Goal: Information Seeking & Learning: Learn about a topic

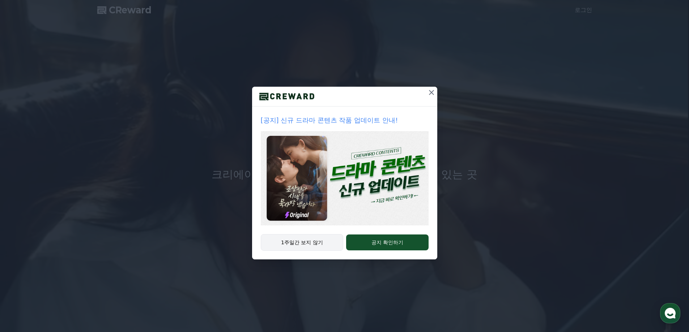
click at [295, 242] on button "1주일간 보지 않기" at bounding box center [302, 242] width 83 height 17
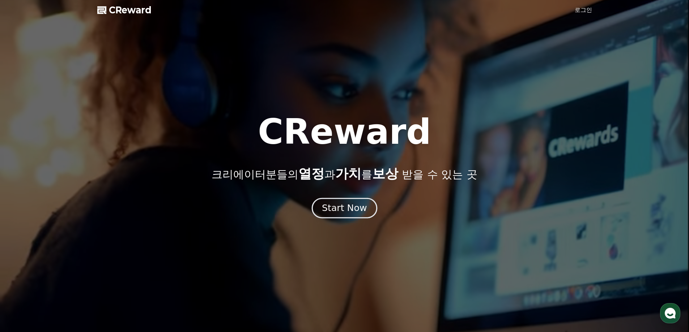
click at [343, 211] on div "Start Now" at bounding box center [344, 208] width 45 height 12
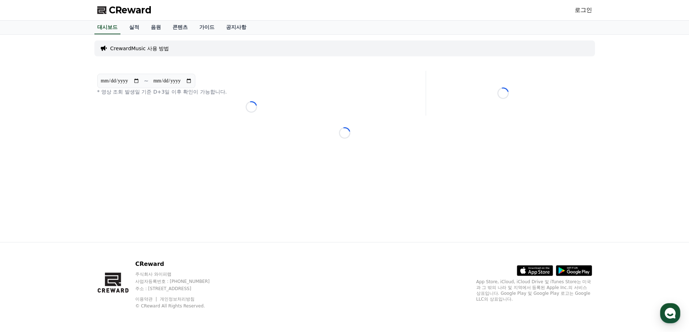
click at [140, 10] on span "CReward" at bounding box center [130, 10] width 43 height 12
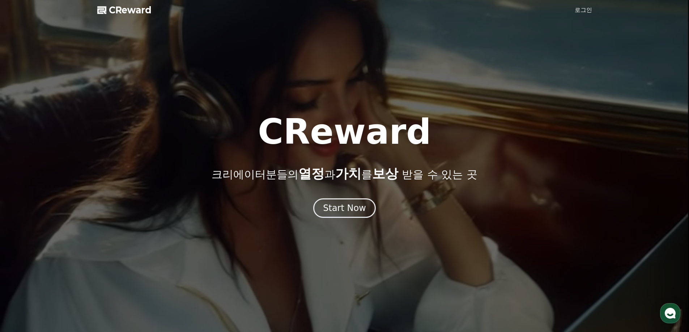
click at [128, 4] on span "CReward" at bounding box center [130, 10] width 43 height 12
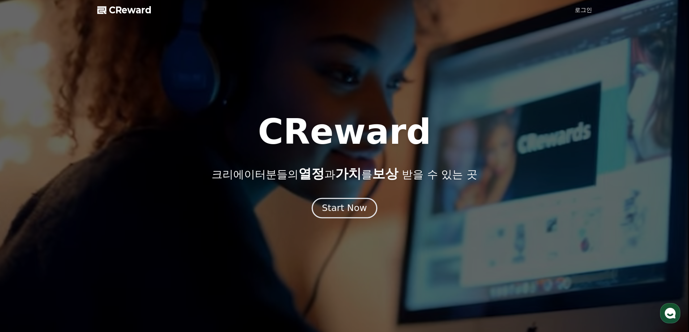
click at [349, 213] on div "Start Now" at bounding box center [344, 208] width 45 height 12
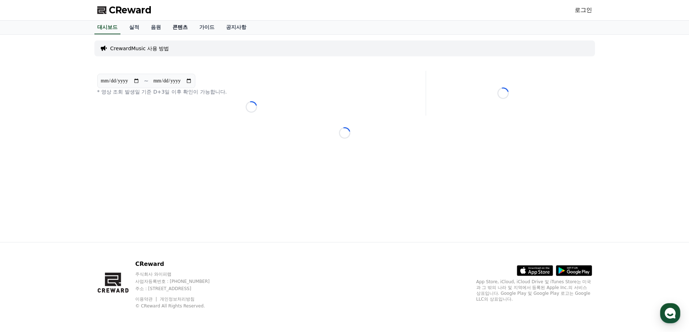
click at [182, 26] on link "콘텐츠" at bounding box center [180, 28] width 27 height 14
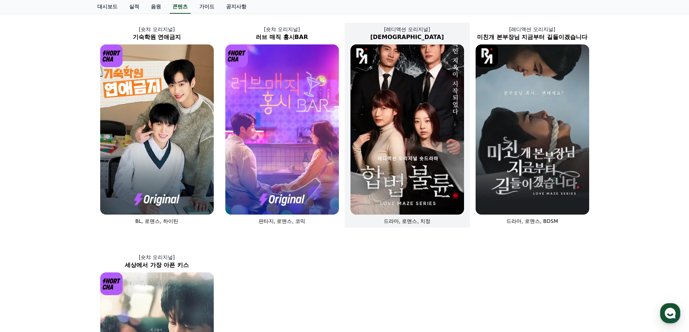
scroll to position [146, 0]
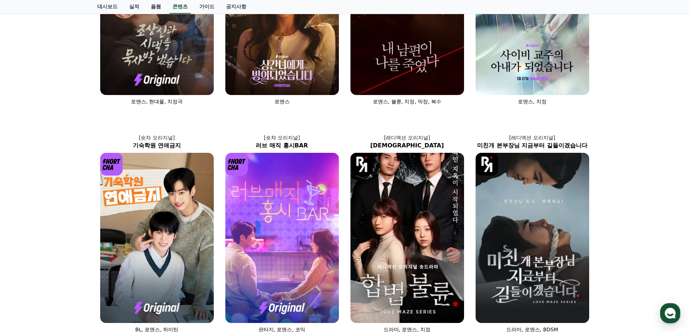
click at [159, 6] on link "음원" at bounding box center [156, 7] width 22 height 14
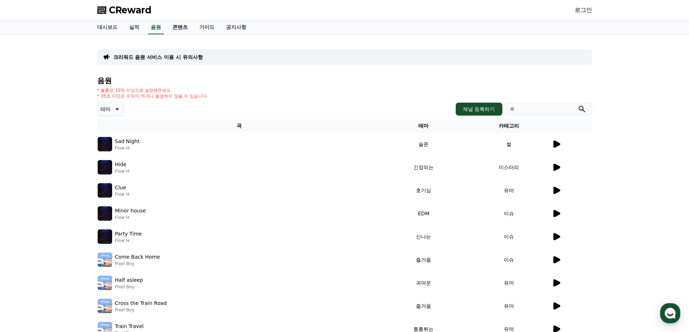
click at [183, 29] on link "콘텐츠" at bounding box center [180, 28] width 27 height 14
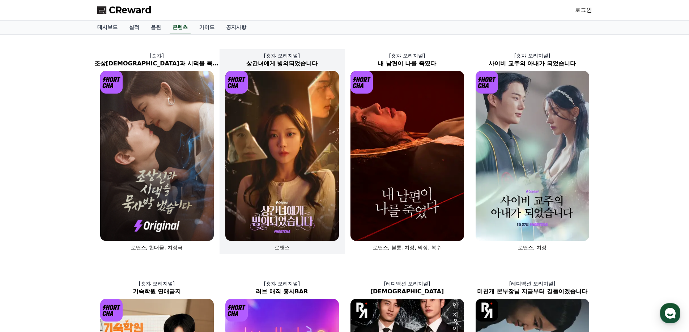
click at [294, 154] on img at bounding box center [282, 156] width 114 height 170
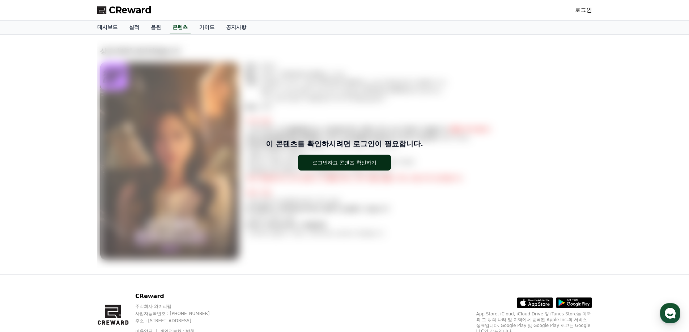
click at [346, 156] on button "로그인하고 콘텐츠 확인하기" at bounding box center [344, 163] width 93 height 16
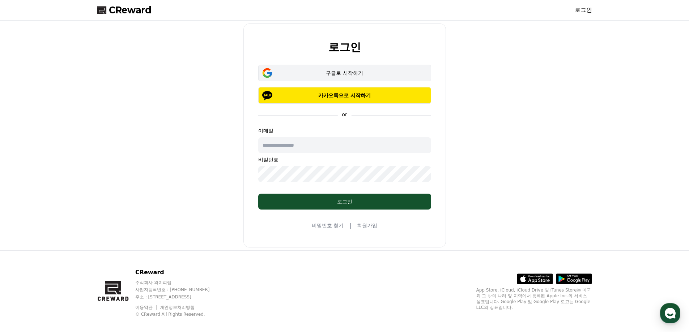
click at [360, 69] on div "구글로 시작하기" at bounding box center [345, 72] width 152 height 7
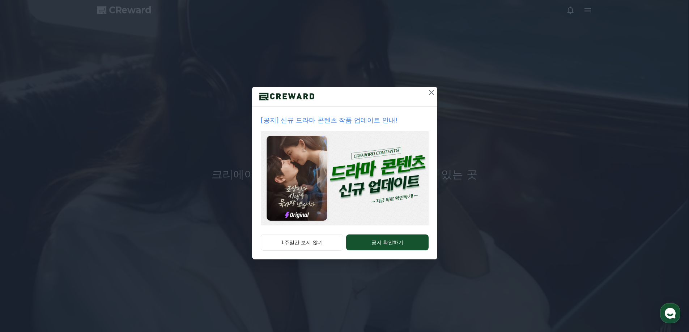
drag, startPoint x: 290, startPoint y: 244, endPoint x: 239, endPoint y: 197, distance: 69.6
click at [290, 244] on button "1주일간 보지 않기" at bounding box center [302, 242] width 83 height 17
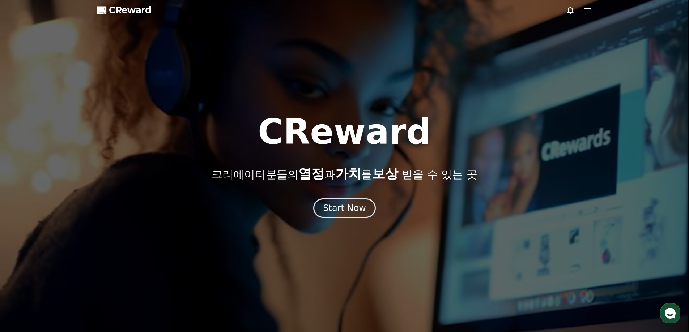
click at [145, 7] on span "CReward" at bounding box center [130, 10] width 43 height 12
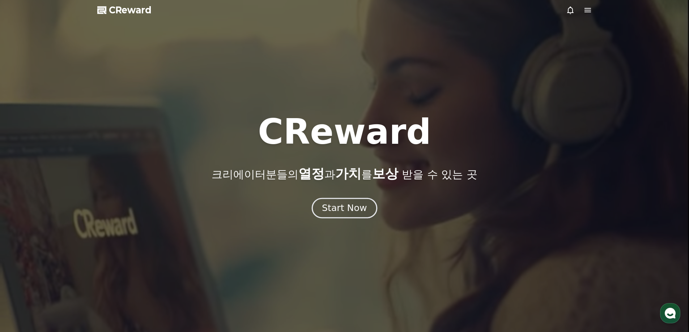
click at [354, 212] on div "Start Now" at bounding box center [344, 208] width 45 height 12
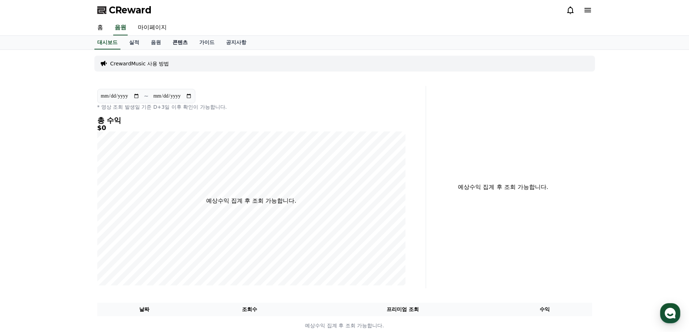
click at [181, 41] on link "콘텐츠" at bounding box center [180, 43] width 27 height 14
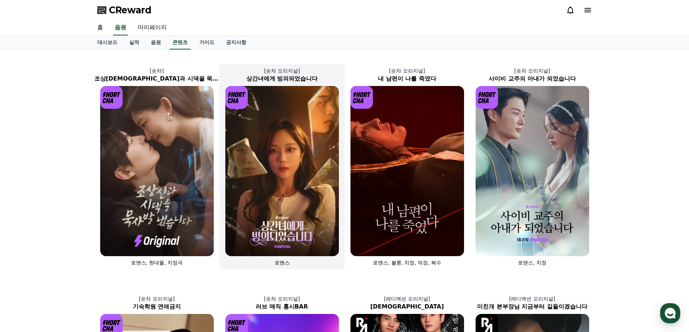
click at [290, 144] on img at bounding box center [282, 171] width 114 height 170
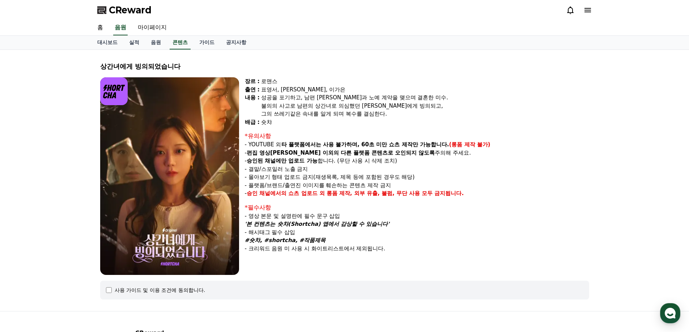
scroll to position [69, 0]
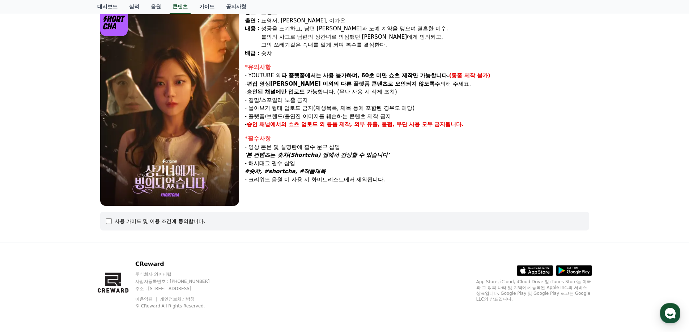
drag, startPoint x: 265, startPoint y: 154, endPoint x: 359, endPoint y: 154, distance: 94.0
click at [358, 154] on em "'본 컨텐츠는 숏챠(Shortcha) 앱에서 감상할 수 있습니다'" at bounding box center [317, 155] width 145 height 7
click at [359, 154] on em "'본 컨텐츠는 숏챠(Shortcha) 앱에서 감상할 수 있습니다'" at bounding box center [317, 155] width 145 height 7
click at [201, 221] on div "사용 가이드 및 이용 조건에 동의합니다." at bounding box center [160, 221] width 91 height 7
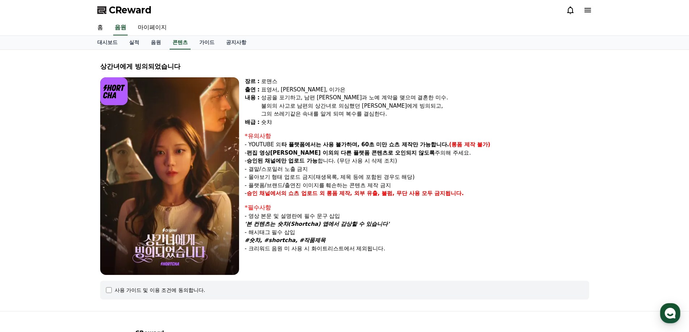
drag, startPoint x: 341, startPoint y: 132, endPoint x: 404, endPoint y: 164, distance: 70.0
click at [389, 161] on div "장르 : 로맨스 출연 : 표영서, [PERSON_NAME], [PERSON_NAME]은 [PERSON_NAME] : 성공을 포기하고, 남편 […" at bounding box center [417, 176] width 344 height 198
click at [454, 182] on p "- 플랫폼/브랜드/출연진 이미지를 훼손하는 콘텐츠 제작 금지" at bounding box center [417, 186] width 344 height 8
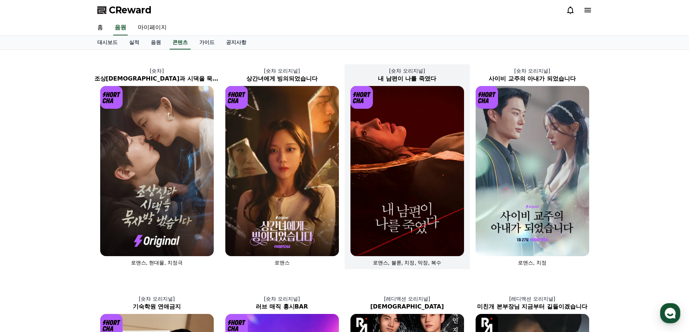
click at [397, 149] on img at bounding box center [407, 171] width 114 height 170
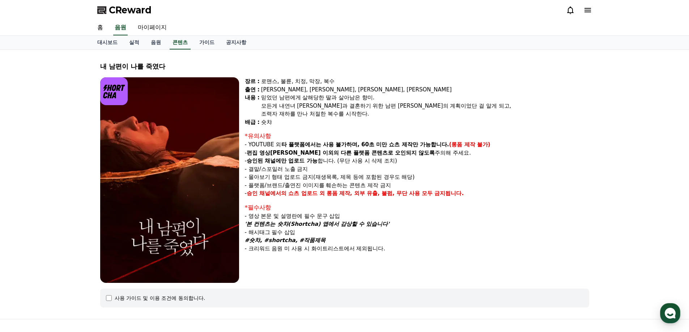
drag, startPoint x: 246, startPoint y: 161, endPoint x: 320, endPoint y: 164, distance: 74.2
click at [320, 164] on p "- 승인된 채널에만 업로드 가능 합니다. (무단 사용 시 삭제 조치)" at bounding box center [417, 161] width 344 height 8
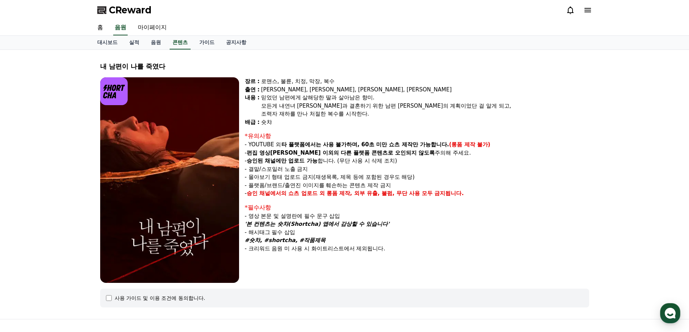
click at [335, 161] on p "- 승인된 채널에만 업로드 가능 합니다. (무단 사용 시 삭제 조치)" at bounding box center [417, 161] width 344 height 8
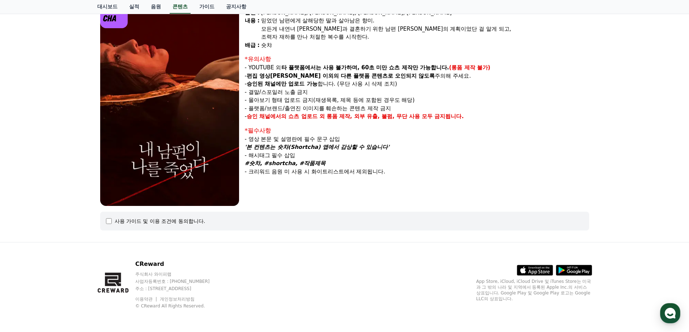
scroll to position [5, 0]
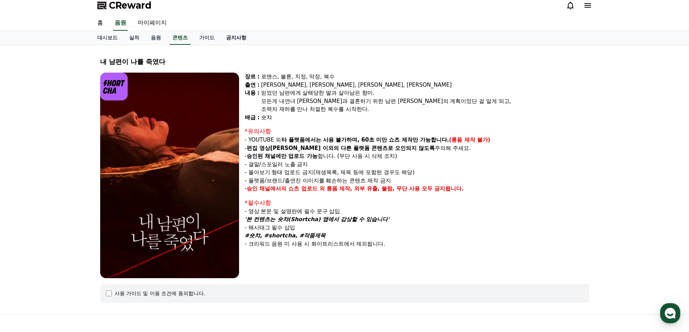
click at [237, 39] on link "공지사항" at bounding box center [236, 38] width 32 height 14
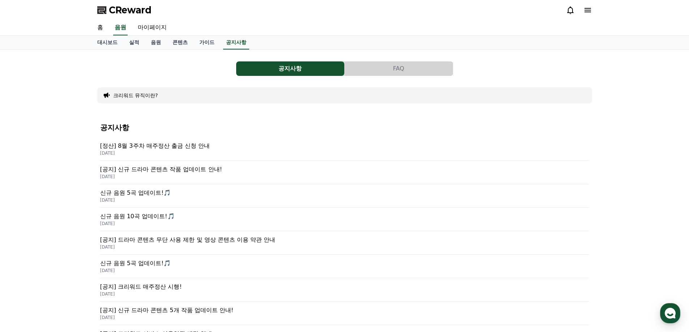
click at [182, 148] on p "[정산] 8월 3주차 매주정산 출금 신청 안내" at bounding box center [344, 146] width 489 height 9
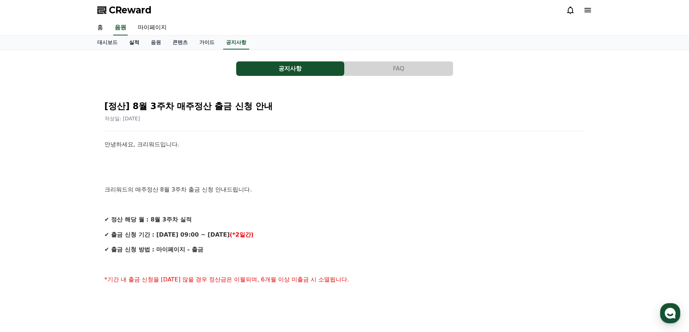
click at [141, 44] on link "실적" at bounding box center [134, 43] width 22 height 14
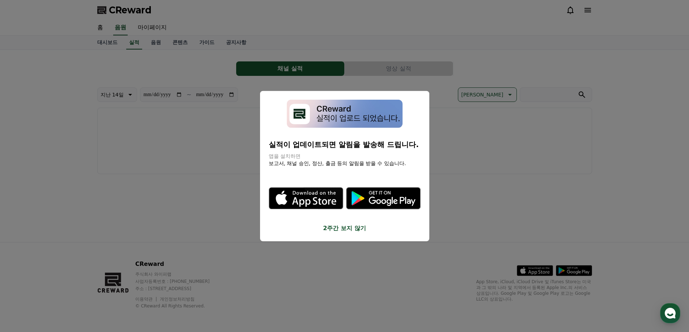
click at [148, 146] on button "close modal" at bounding box center [344, 166] width 689 height 332
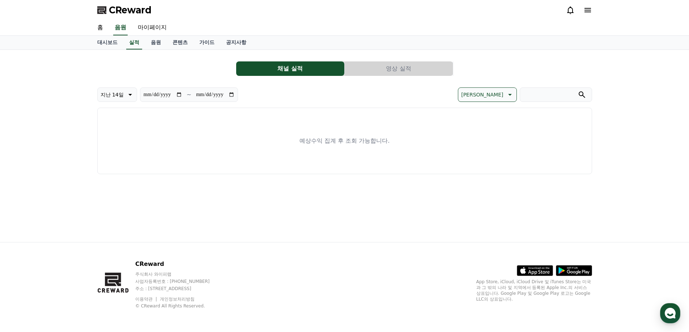
click at [404, 73] on button "영상 실적" at bounding box center [399, 68] width 108 height 14
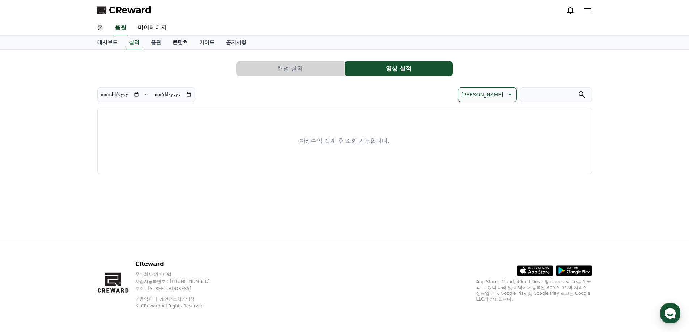
click at [177, 42] on link "콘텐츠" at bounding box center [180, 43] width 27 height 14
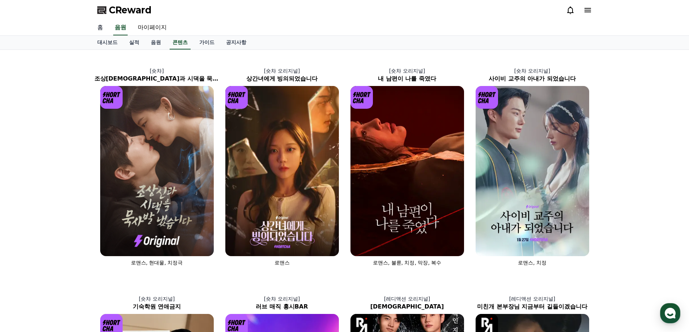
click at [104, 25] on link "홈" at bounding box center [99, 27] width 17 height 15
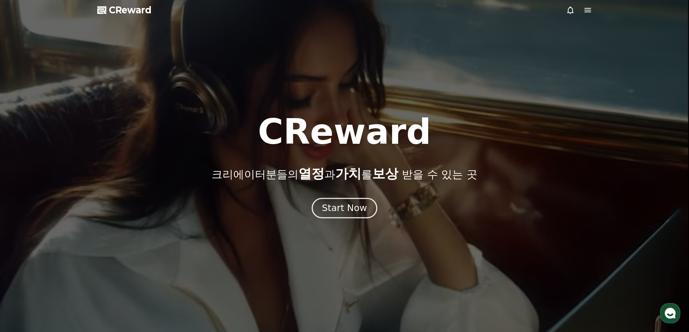
click at [370, 209] on button "Start Now" at bounding box center [344, 208] width 65 height 21
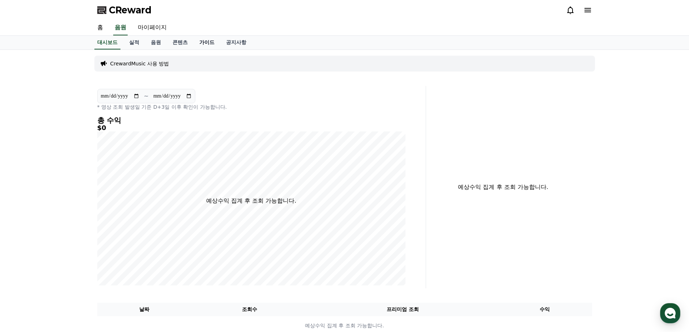
click at [207, 43] on link "가이드" at bounding box center [206, 43] width 27 height 14
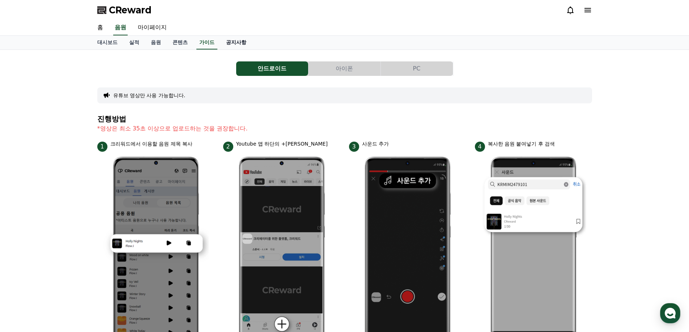
click at [243, 44] on link "공지사항" at bounding box center [236, 43] width 32 height 14
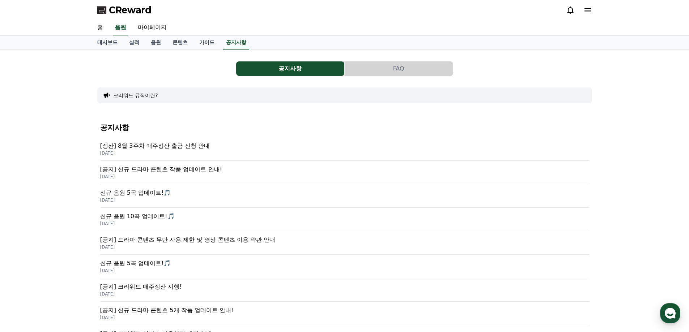
click at [150, 194] on p "신규 음원 5곡 업데이트!🎵" at bounding box center [344, 193] width 489 height 9
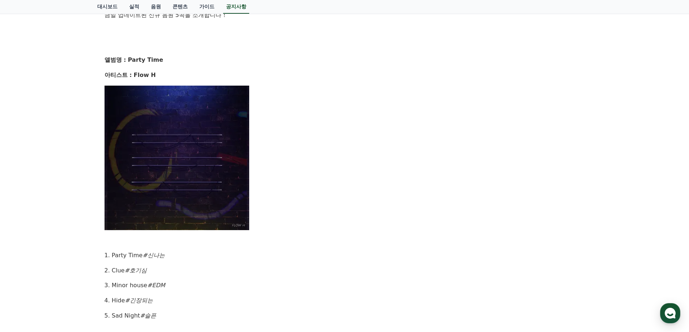
scroll to position [325, 0]
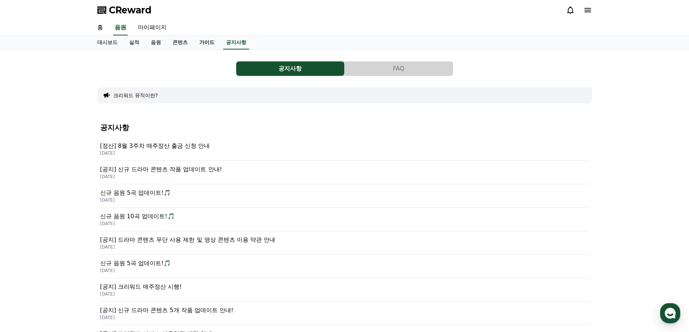
click at [205, 45] on link "가이드" at bounding box center [206, 43] width 27 height 14
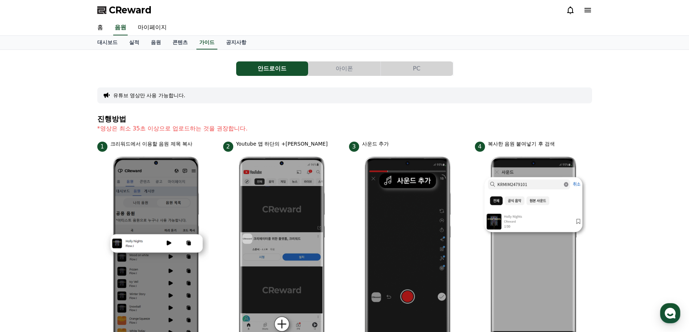
click at [414, 63] on button "PC" at bounding box center [417, 68] width 72 height 14
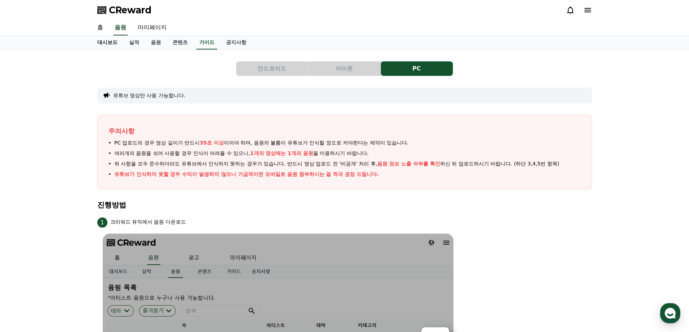
click at [104, 46] on link "대시보드" at bounding box center [107, 43] width 32 height 14
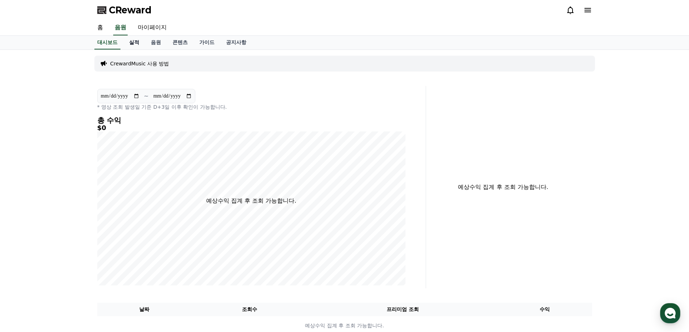
click at [130, 44] on link "실적" at bounding box center [134, 43] width 22 height 14
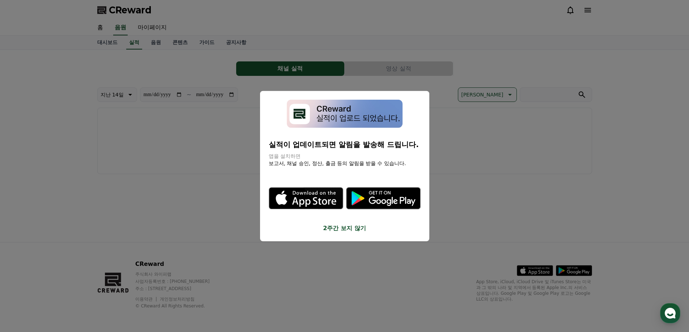
drag, startPoint x: 195, startPoint y: 192, endPoint x: 177, endPoint y: 109, distance: 85.0
click at [195, 192] on button "close modal" at bounding box center [344, 166] width 689 height 332
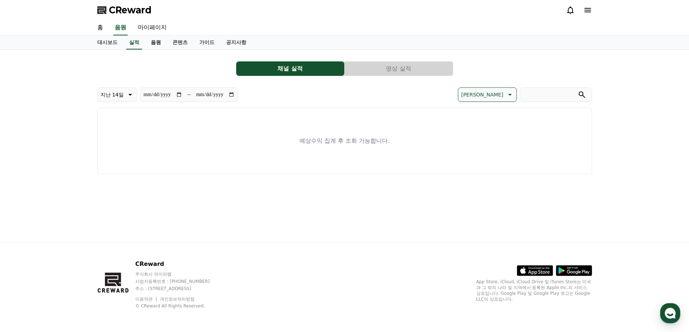
click at [156, 42] on link "음원" at bounding box center [156, 43] width 22 height 14
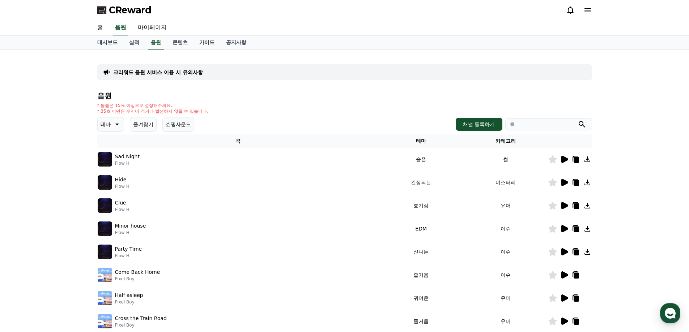
click at [565, 160] on icon at bounding box center [564, 159] width 7 height 7
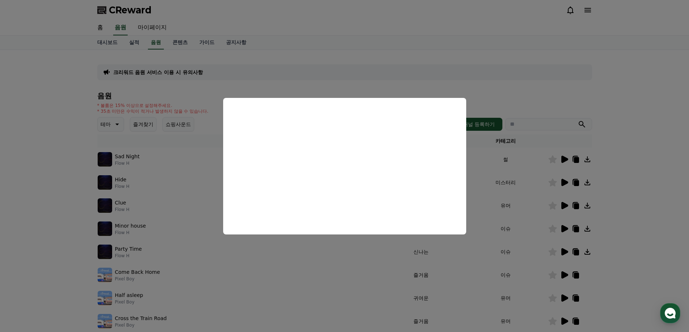
click at [647, 128] on button "close modal" at bounding box center [344, 166] width 689 height 332
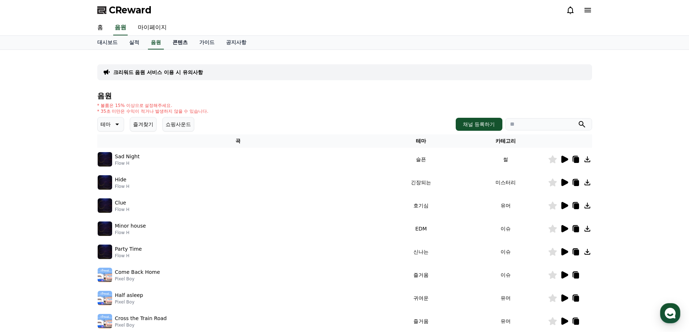
click at [175, 48] on link "콘텐츠" at bounding box center [180, 43] width 27 height 14
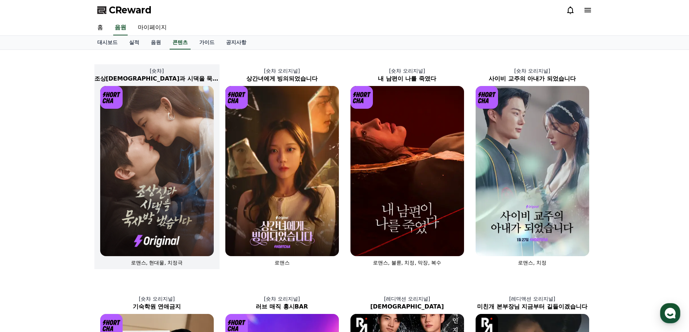
click at [154, 129] on img at bounding box center [157, 171] width 114 height 170
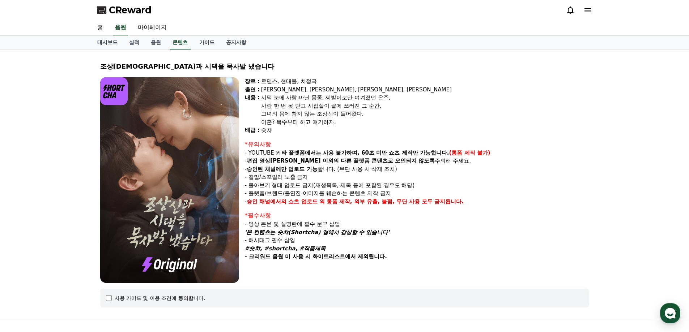
click at [142, 12] on span "CReward" at bounding box center [130, 10] width 43 height 12
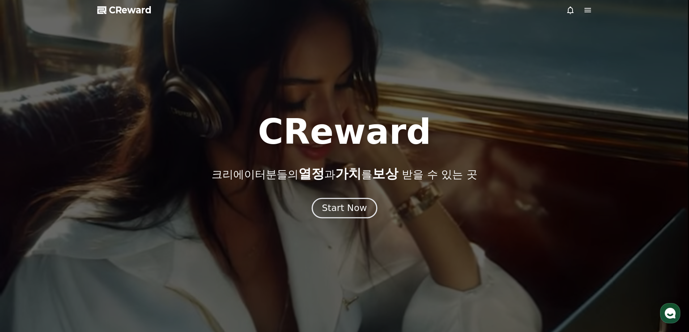
click at [340, 208] on div "Start Now" at bounding box center [344, 208] width 45 height 12
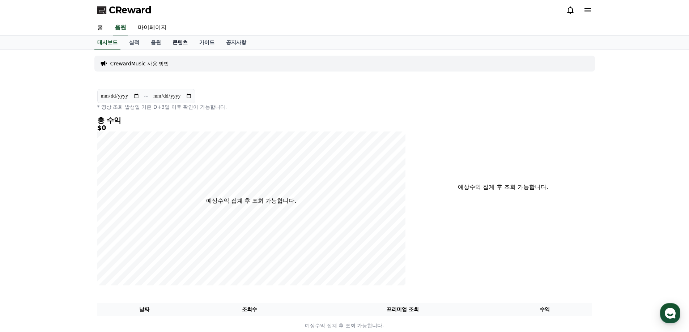
click at [176, 44] on link "콘텐츠" at bounding box center [180, 43] width 27 height 14
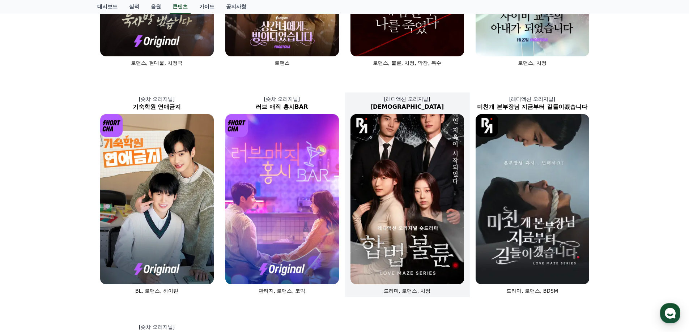
scroll to position [236, 0]
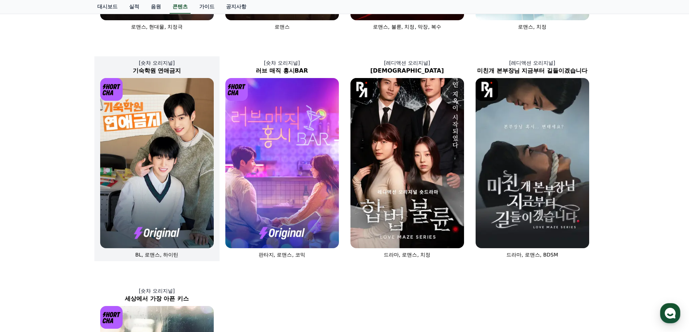
click at [162, 154] on img at bounding box center [157, 163] width 114 height 170
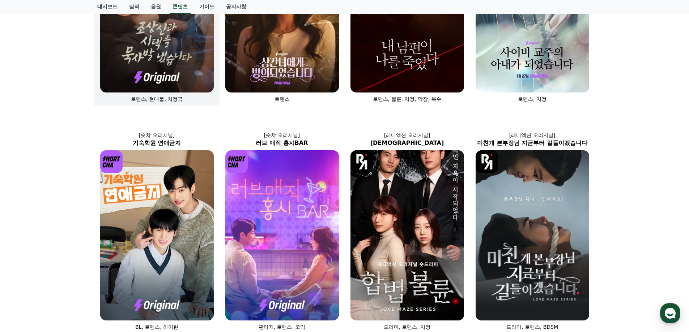
scroll to position [55, 0]
